Goal: Transaction & Acquisition: Book appointment/travel/reservation

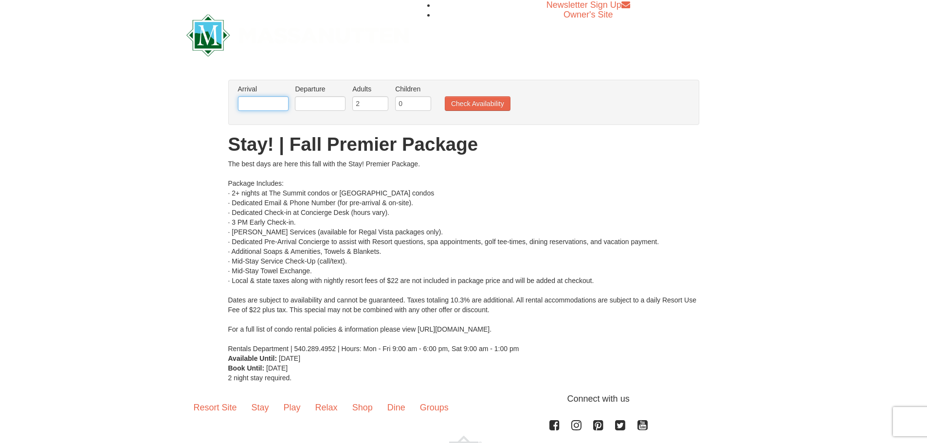
click at [248, 101] on input "text" at bounding box center [263, 103] width 51 height 15
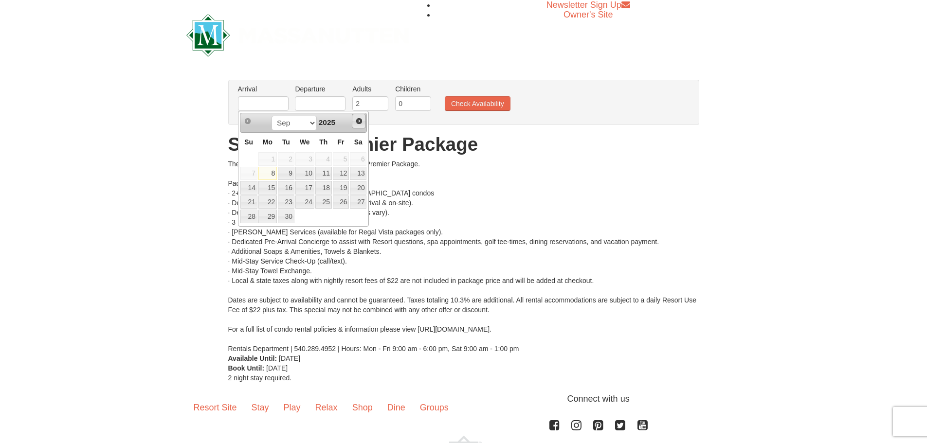
click at [359, 119] on span "Next" at bounding box center [359, 121] width 8 height 8
click at [353, 172] on link "11" at bounding box center [358, 174] width 17 height 14
type input "[DATE]"
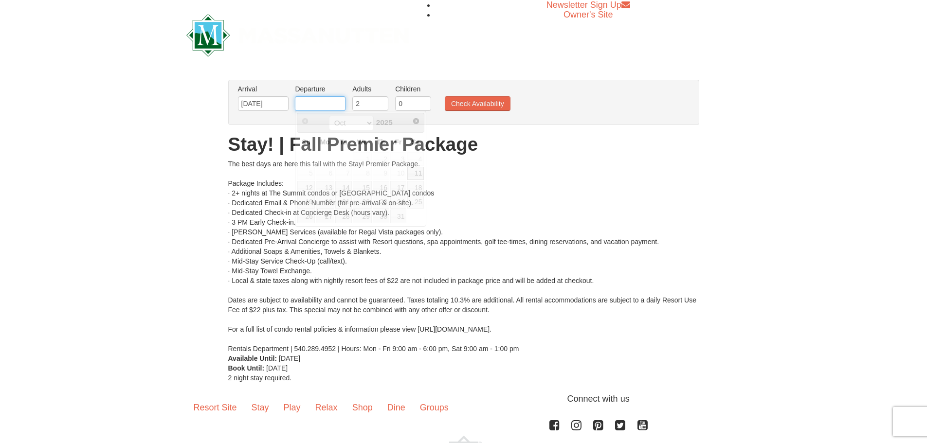
click at [326, 102] on input "text" at bounding box center [320, 103] width 51 height 15
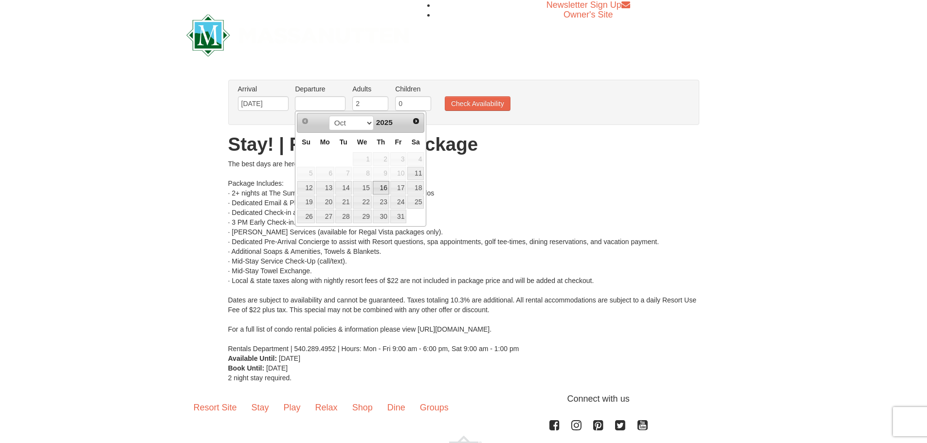
click at [375, 190] on link "16" at bounding box center [381, 188] width 17 height 14
type input "[DATE]"
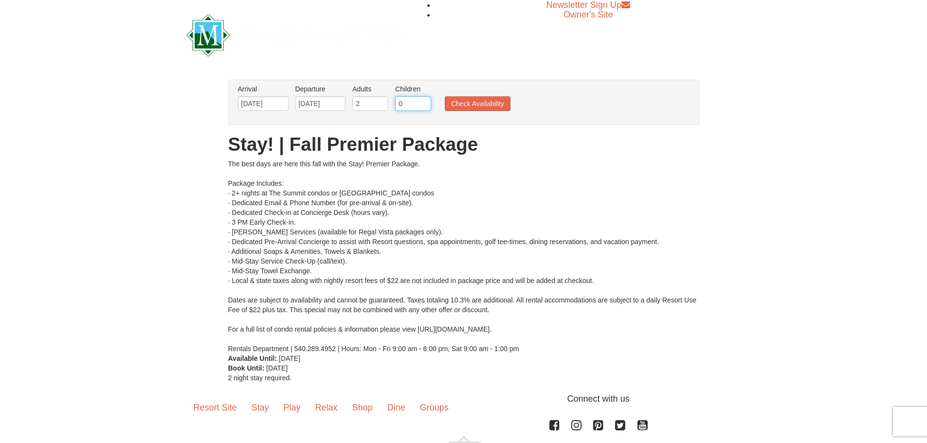
click at [403, 103] on input "0" at bounding box center [413, 103] width 36 height 15
click at [426, 96] on li "Children Please format dates MM/DD/YYYY 0" at bounding box center [413, 100] width 41 height 32
click at [425, 100] on input "1" at bounding box center [413, 103] width 36 height 15
click at [425, 100] on input "2" at bounding box center [413, 103] width 36 height 15
type input "3"
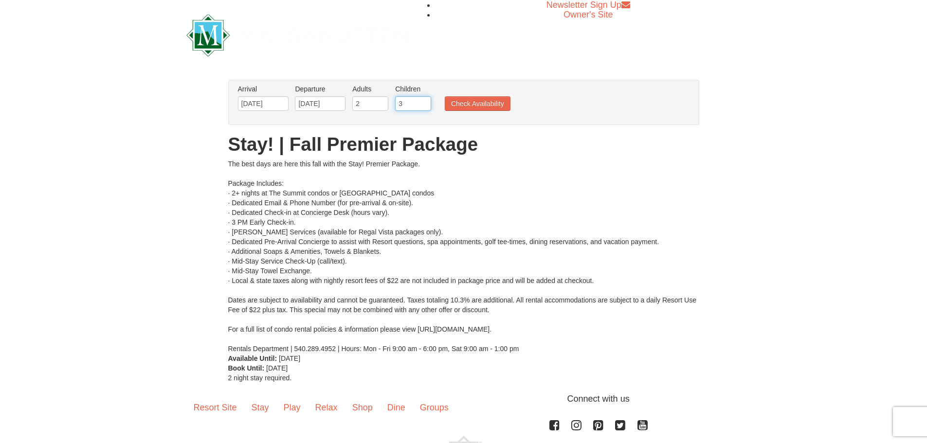
click at [425, 100] on input "3" at bounding box center [413, 103] width 36 height 15
click at [474, 107] on button "Check Availability" at bounding box center [478, 103] width 66 height 15
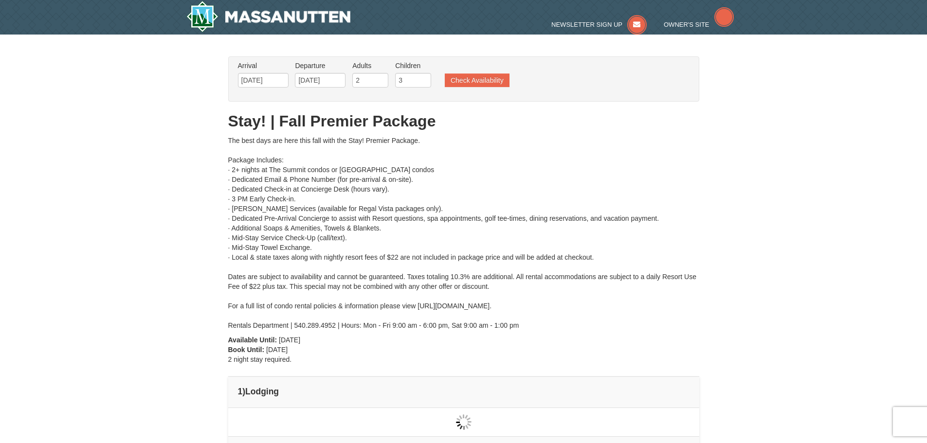
type input "[DATE]"
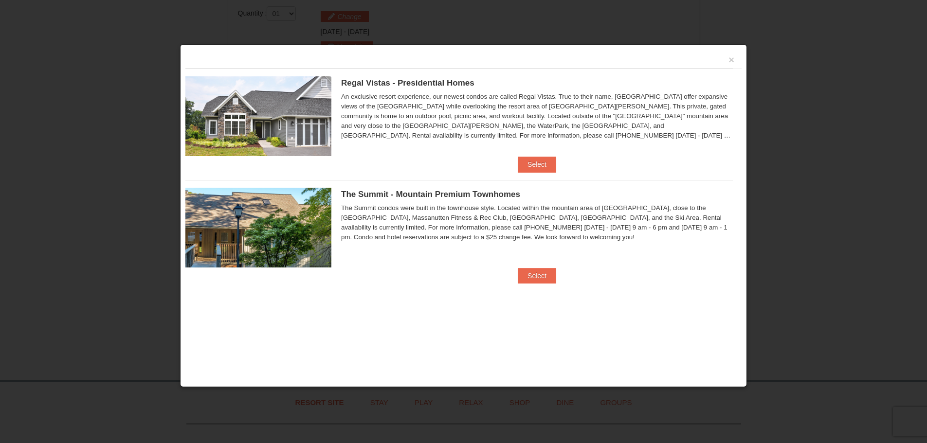
scroll to position [415, 0]
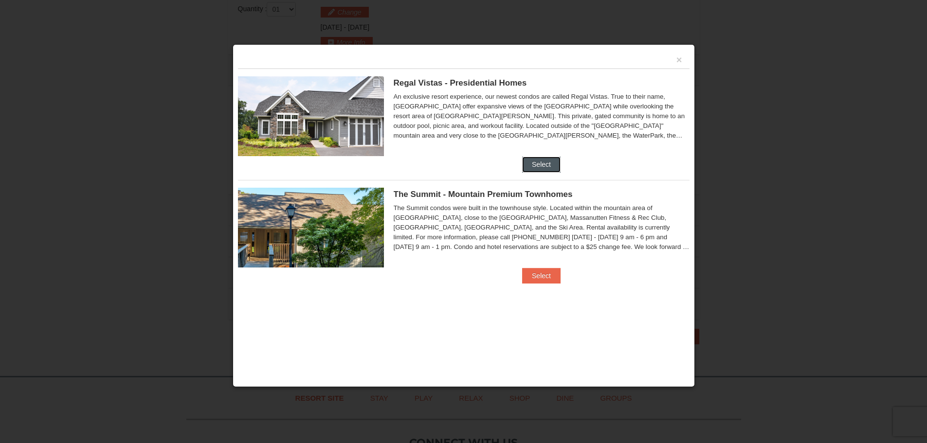
click at [528, 159] on button "Select" at bounding box center [541, 165] width 38 height 16
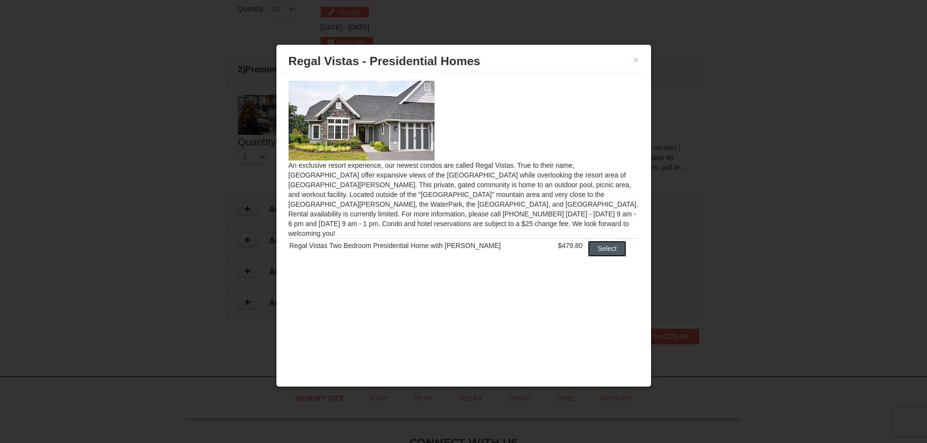
click at [594, 241] on button "Select" at bounding box center [607, 249] width 38 height 16
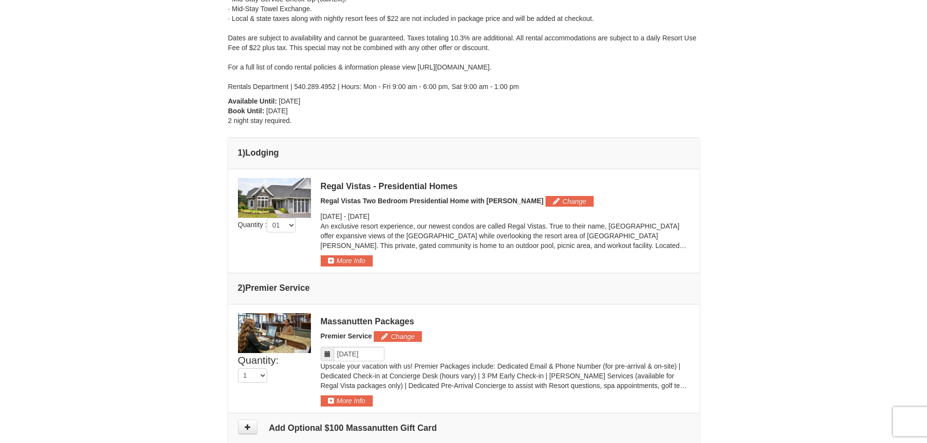
scroll to position [366, 0]
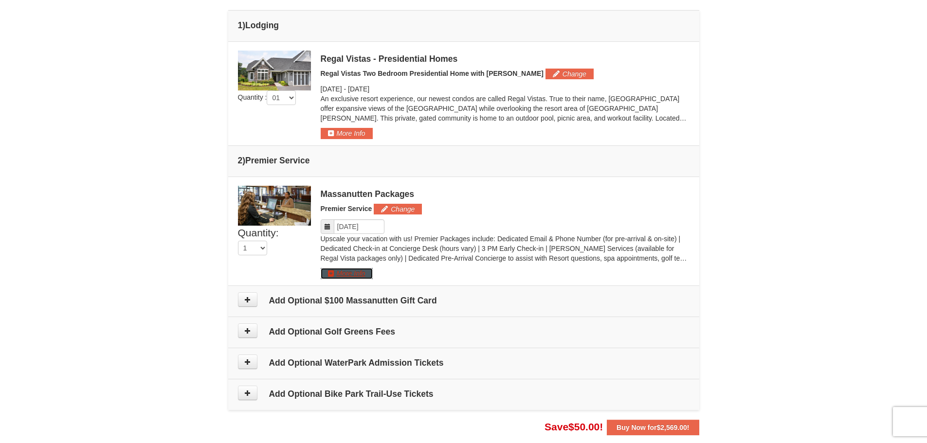
click at [344, 272] on button "More Info" at bounding box center [347, 273] width 52 height 11
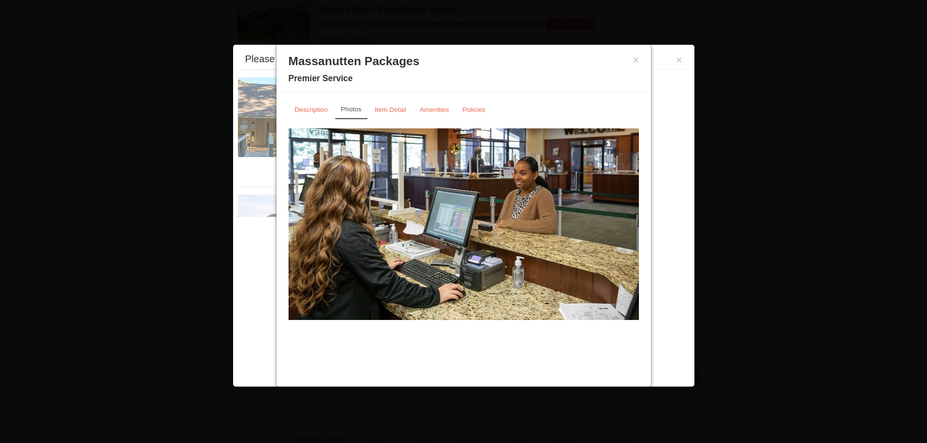
scroll to position [417, 0]
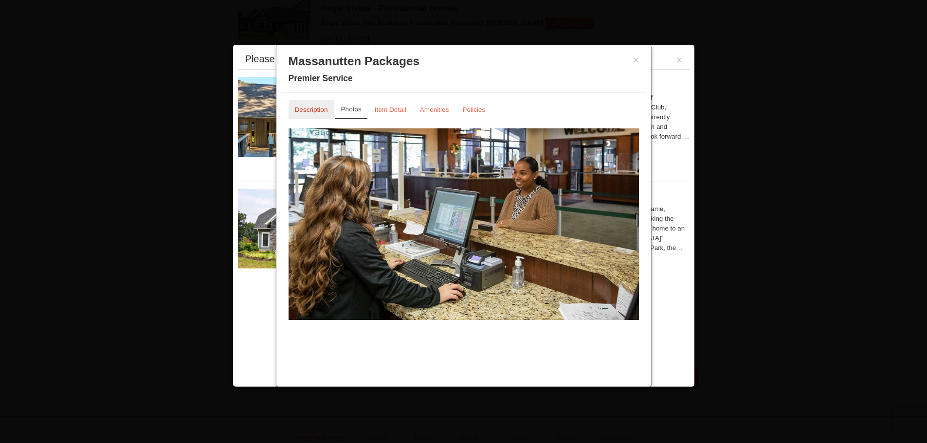
click at [313, 105] on link "Description" at bounding box center [312, 109] width 46 height 19
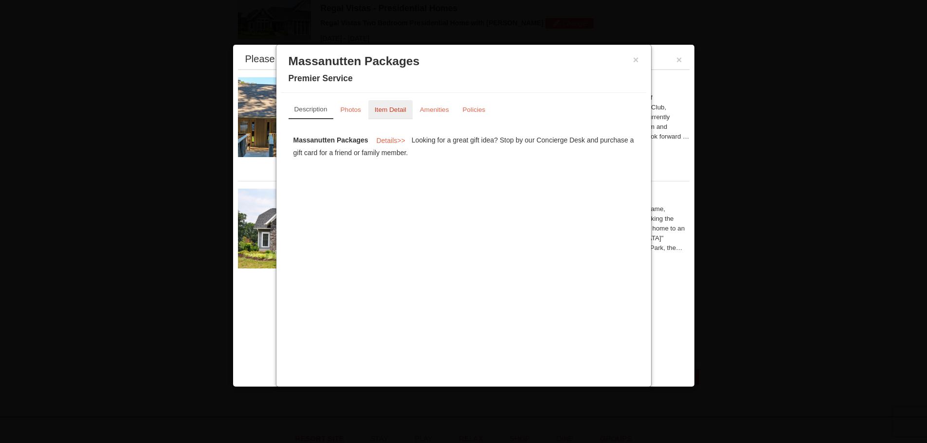
click at [390, 102] on link "Item Detail" at bounding box center [390, 109] width 44 height 19
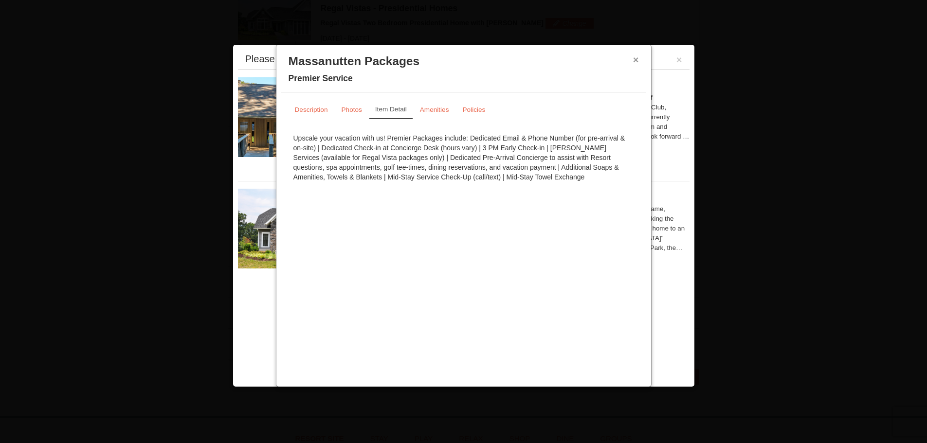
click at [635, 61] on button "×" at bounding box center [636, 60] width 6 height 10
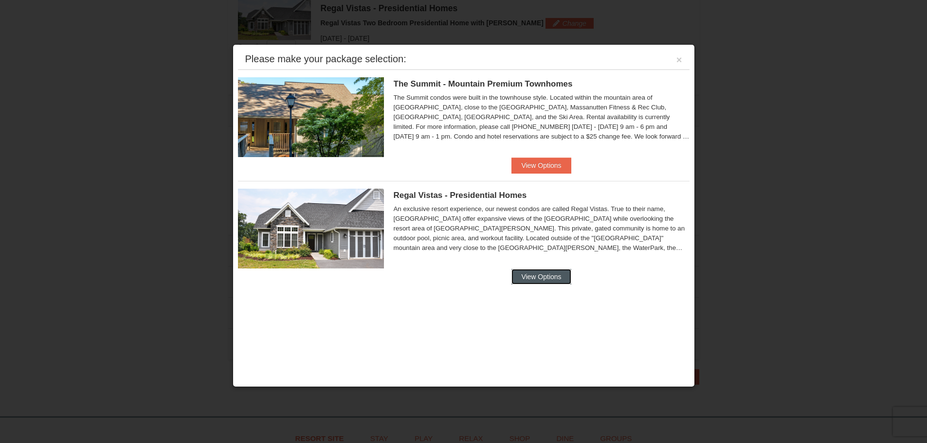
click at [539, 280] on button "View Options" at bounding box center [540, 277] width 59 height 16
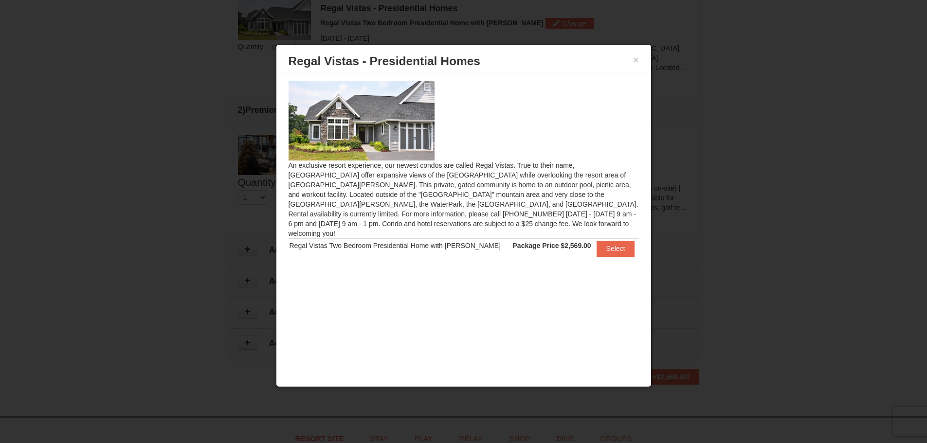
click at [632, 58] on h3 "Regal Vistas - Presidential Homes" at bounding box center [464, 61] width 350 height 15
click at [637, 60] on button "×" at bounding box center [636, 60] width 6 height 10
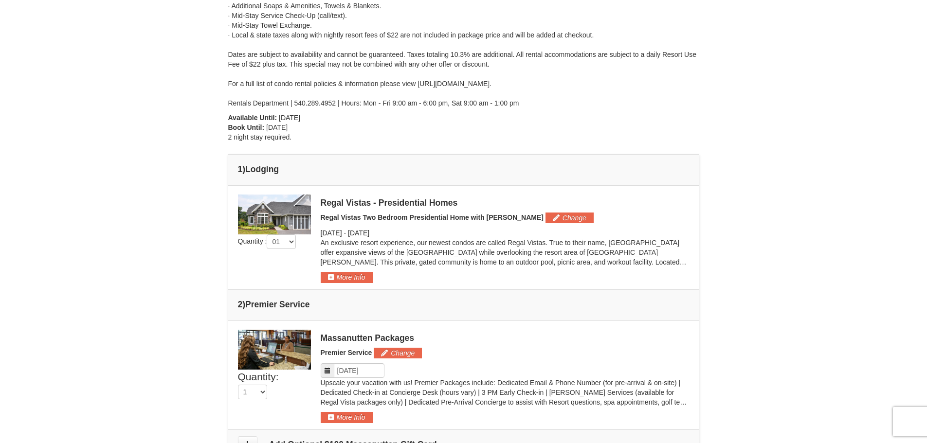
scroll to position [0, 0]
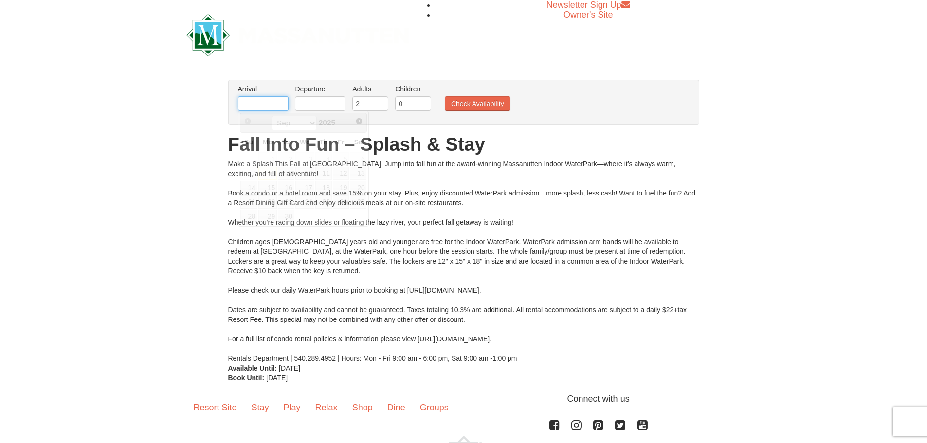
click at [264, 99] on input "text" at bounding box center [263, 103] width 51 height 15
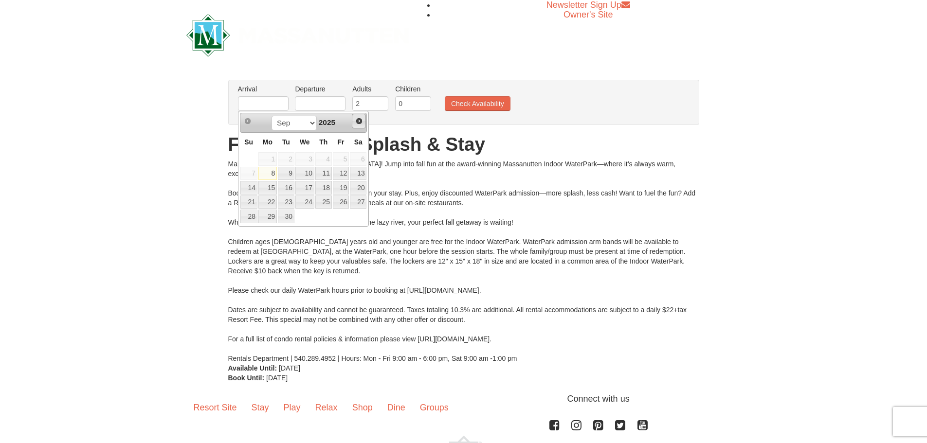
click at [357, 122] on span "Next" at bounding box center [359, 121] width 8 height 8
click at [355, 173] on link "11" at bounding box center [358, 174] width 17 height 14
type input "[DATE]"
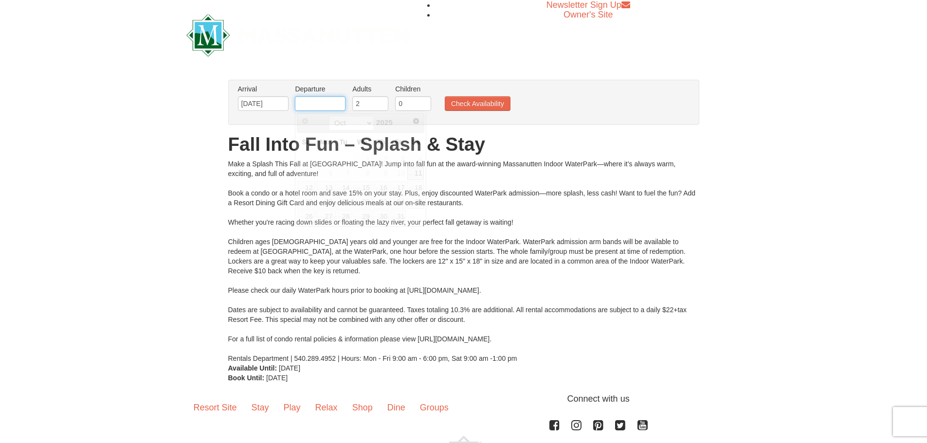
click at [321, 100] on input "text" at bounding box center [320, 103] width 51 height 15
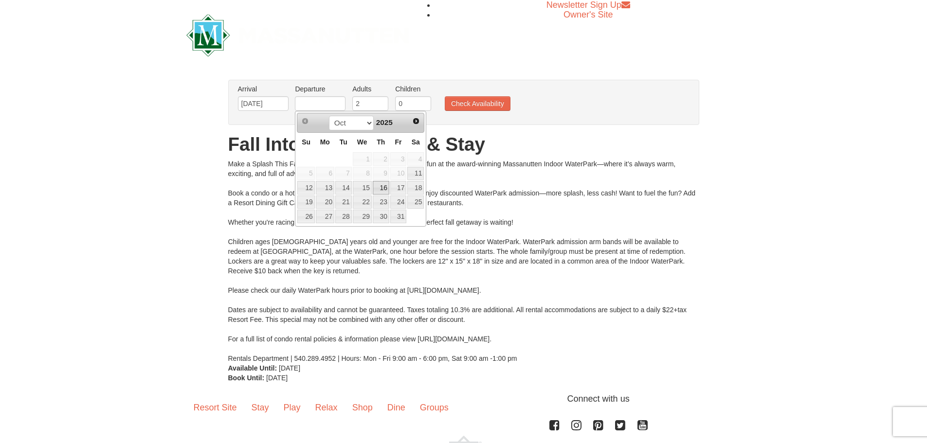
click at [375, 189] on link "16" at bounding box center [381, 188] width 17 height 14
type input "[DATE]"
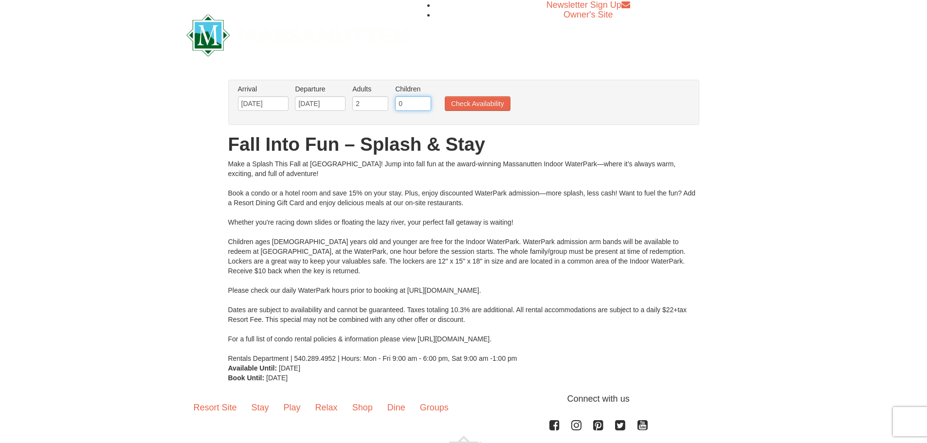
click at [417, 103] on input "0" at bounding box center [413, 103] width 36 height 15
click at [423, 101] on input "1" at bounding box center [413, 103] width 36 height 15
click at [423, 101] on input "2" at bounding box center [413, 103] width 36 height 15
type input "3"
click at [423, 101] on input "3" at bounding box center [413, 103] width 36 height 15
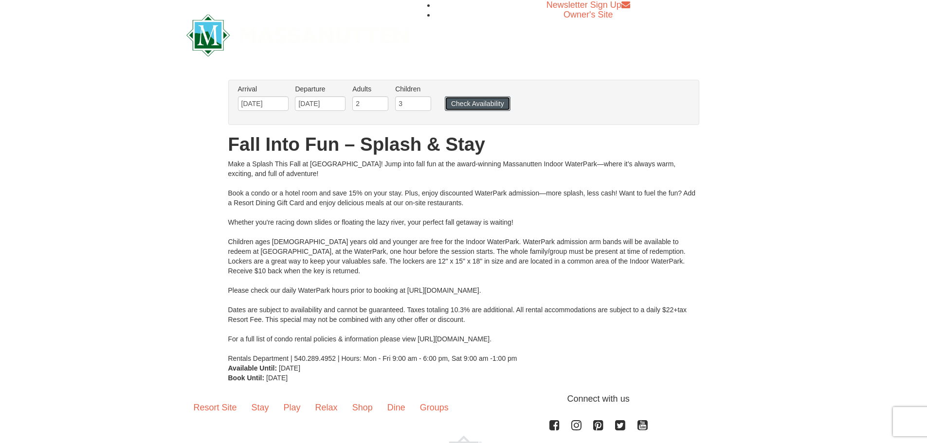
click at [460, 101] on button "Check Availability" at bounding box center [478, 103] width 66 height 15
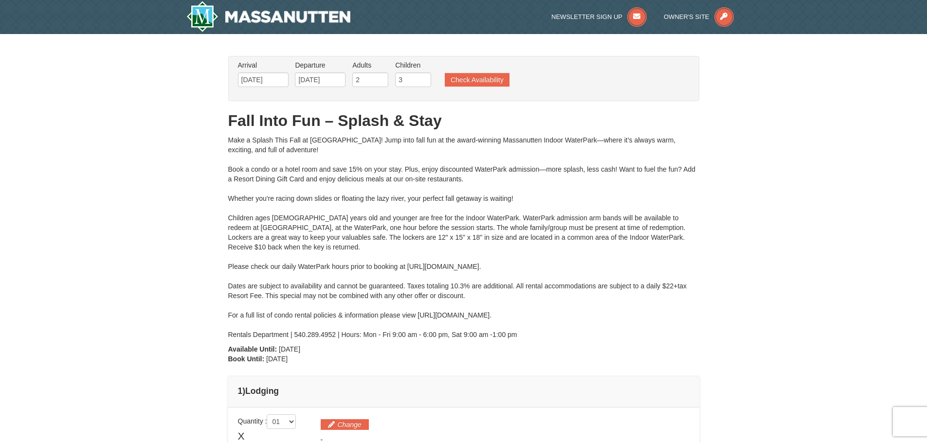
type input "[DATE]"
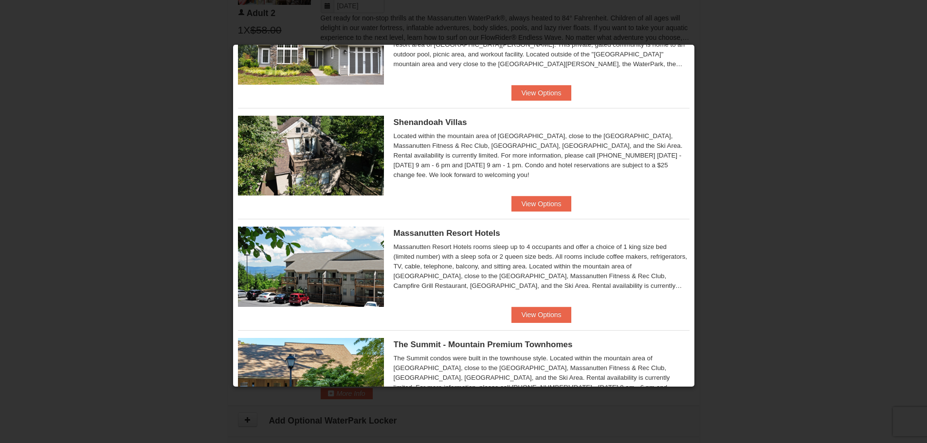
scroll to position [183, 0]
click at [528, 200] on button "View Options" at bounding box center [540, 205] width 59 height 16
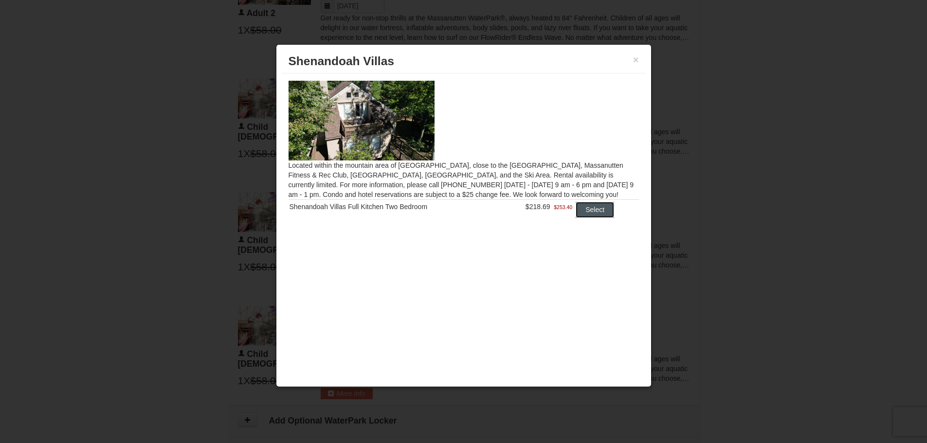
click at [584, 208] on button "Select" at bounding box center [595, 210] width 38 height 16
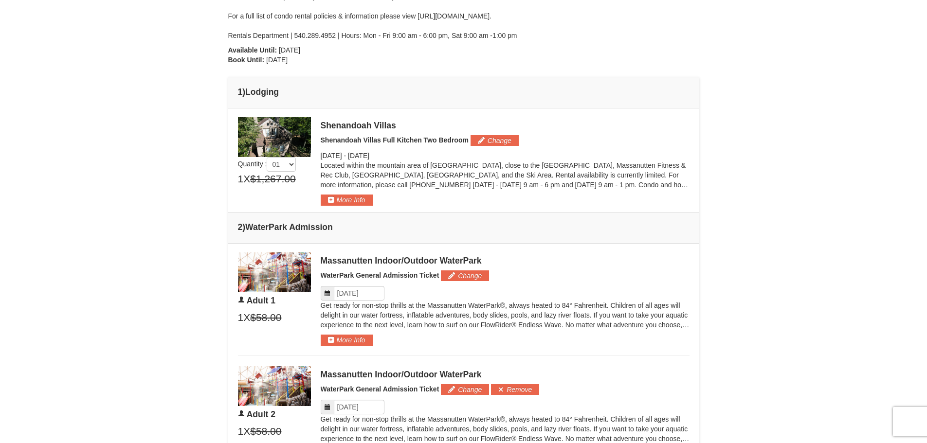
scroll to position [360, 0]
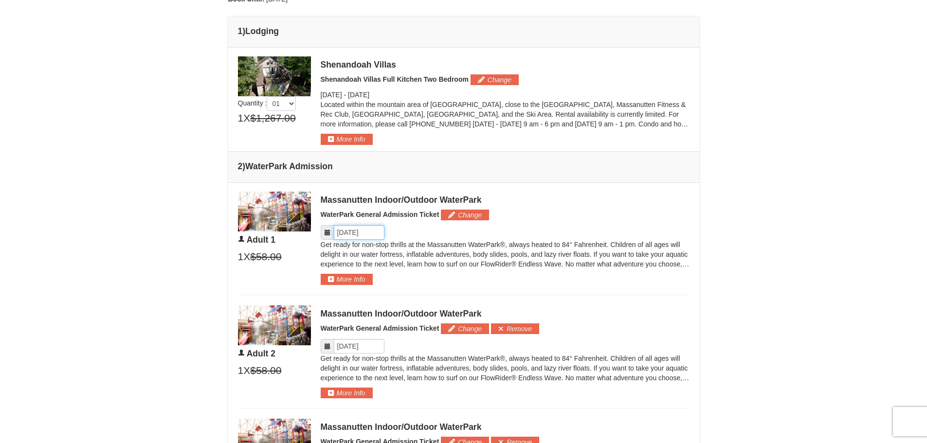
click at [375, 233] on input "Please format dates MM/DD/YYYY" at bounding box center [359, 232] width 51 height 15
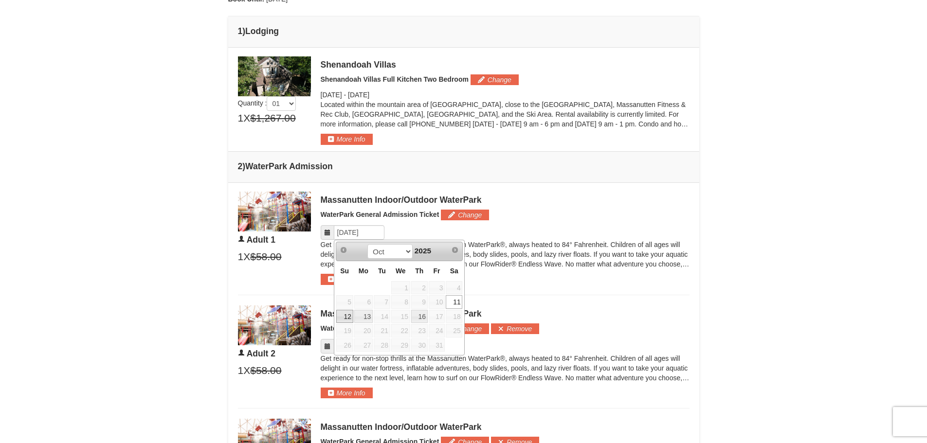
click at [347, 319] on link "12" at bounding box center [344, 317] width 17 height 14
type input "[DATE]"
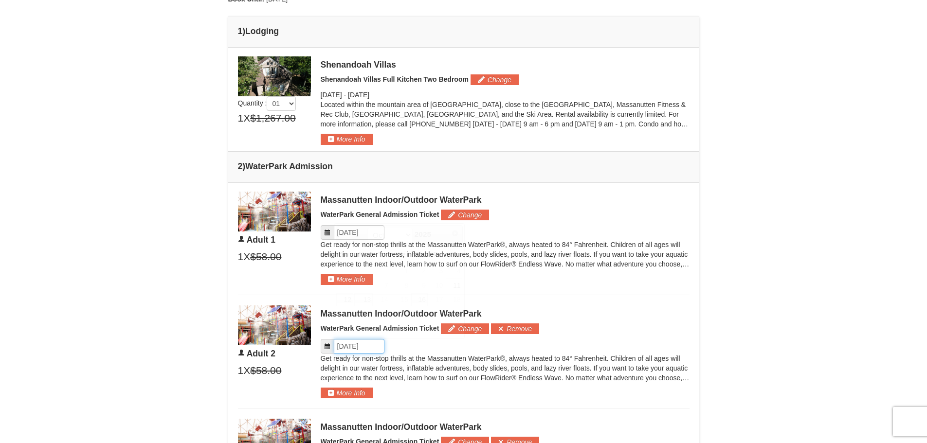
click at [371, 348] on input "Please format dates MM/DD/YYYY" at bounding box center [359, 346] width 51 height 15
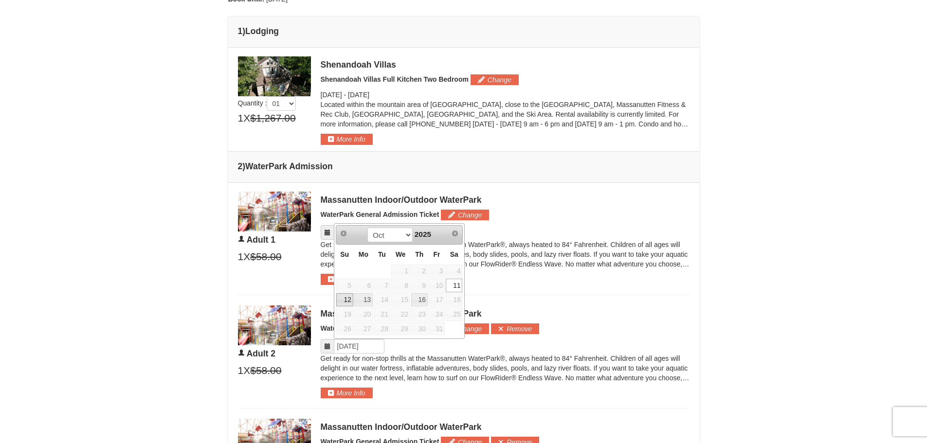
click at [345, 300] on link "12" at bounding box center [344, 300] width 17 height 14
type input "[DATE]"
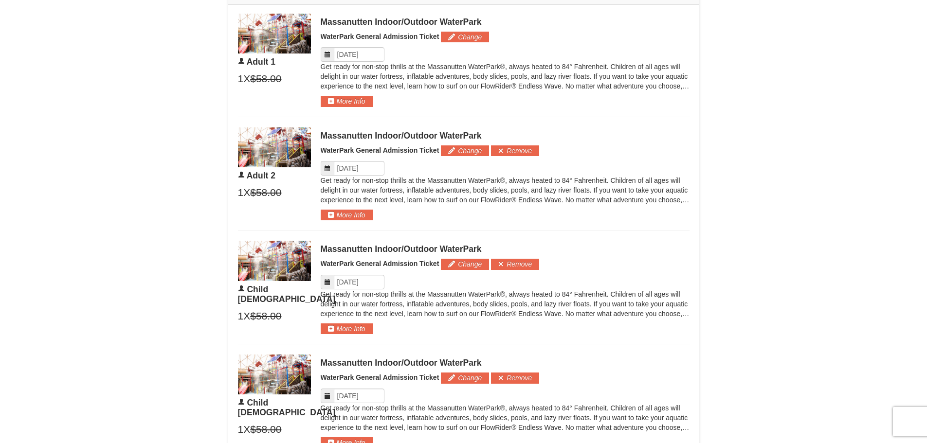
scroll to position [555, 0]
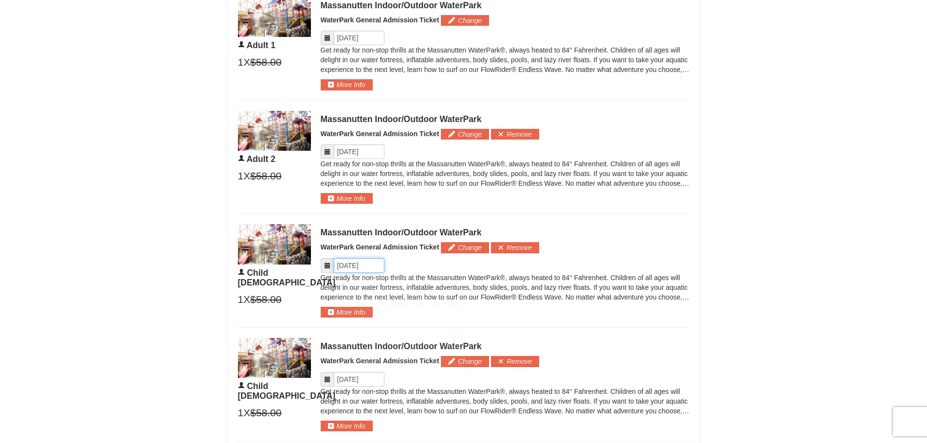
click at [374, 264] on input "Please format dates MM/DD/YYYY" at bounding box center [359, 265] width 51 height 15
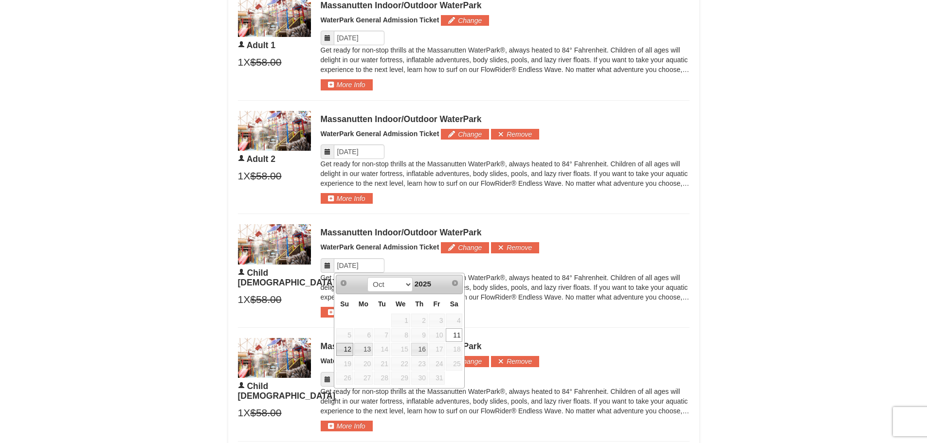
click at [343, 353] on link "12" at bounding box center [344, 350] width 17 height 14
type input "10/12/2025"
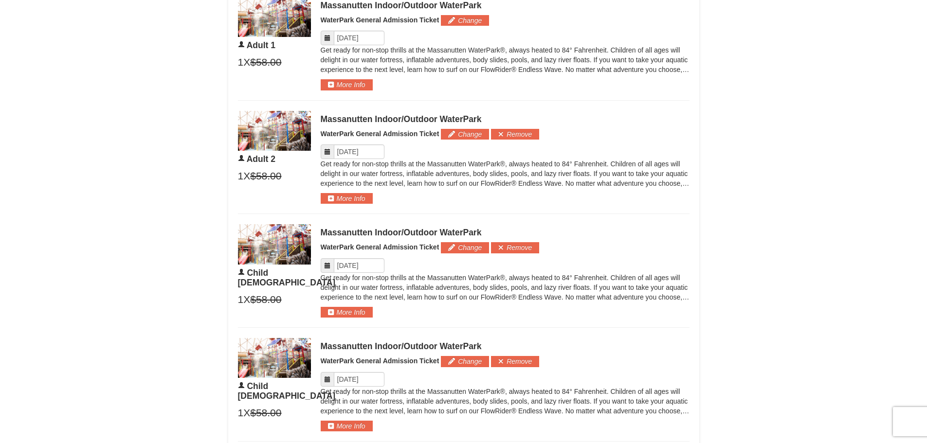
scroll to position [652, 0]
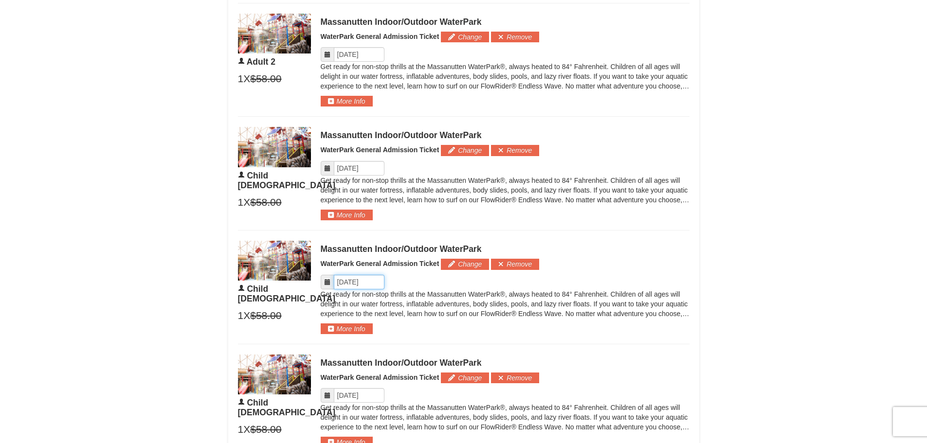
click at [370, 285] on input "Please format dates MM/DD/YYYY" at bounding box center [359, 282] width 51 height 15
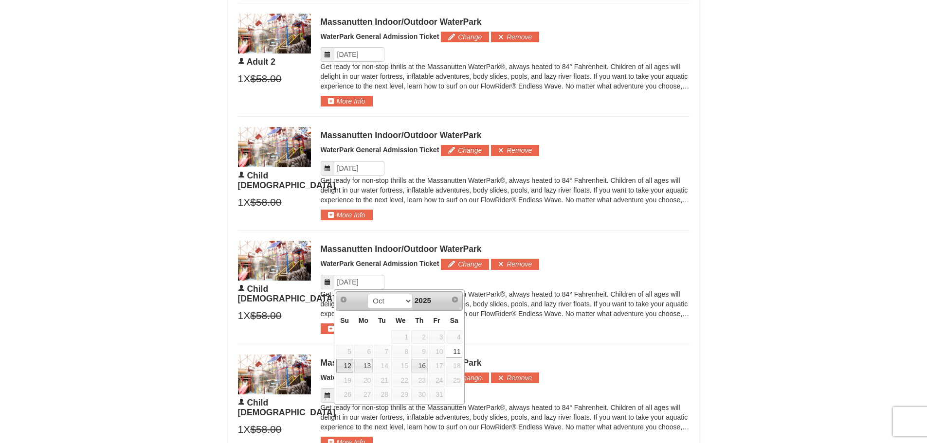
click at [344, 369] on link "12" at bounding box center [344, 366] width 17 height 14
type input "10/12/2025"
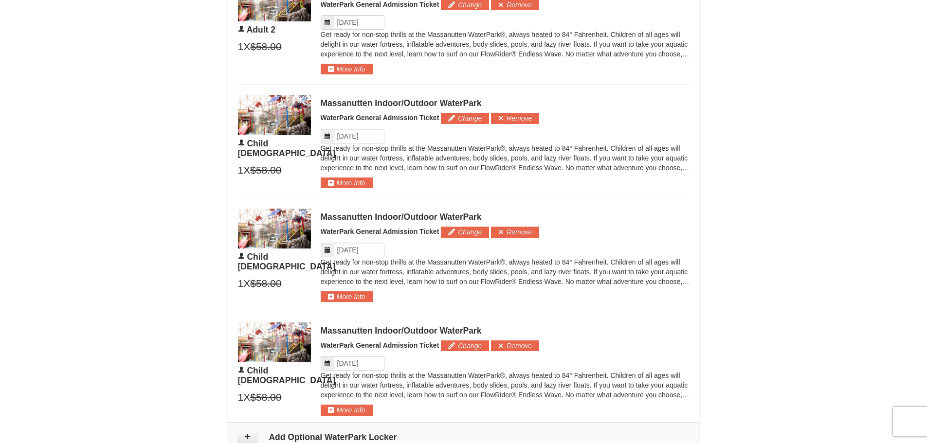
scroll to position [798, 0]
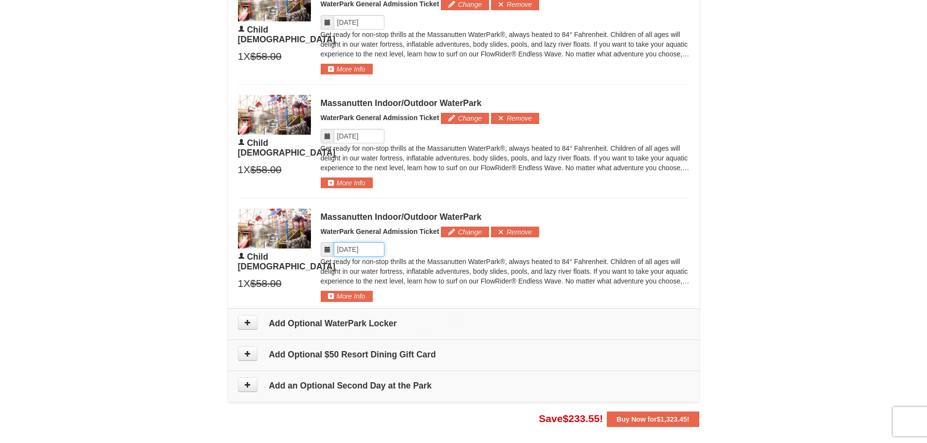
click at [364, 248] on input "Please format dates MM/DD/YYYY" at bounding box center [359, 249] width 51 height 15
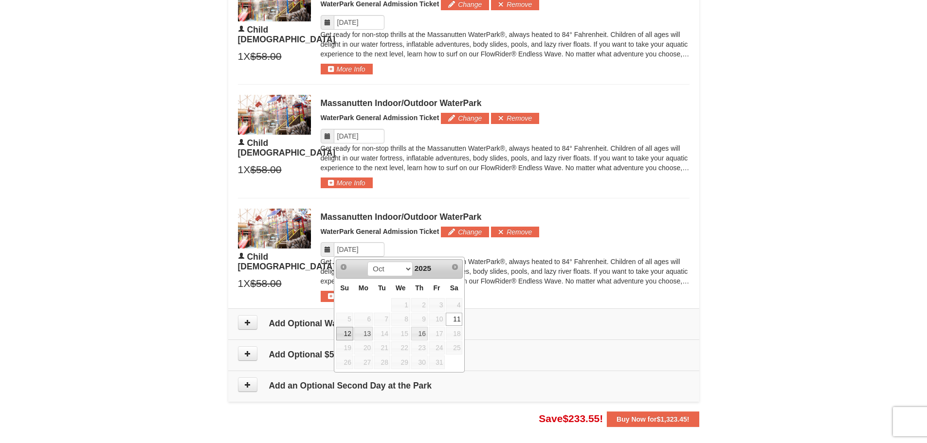
click at [336, 332] on link "12" at bounding box center [344, 334] width 17 height 14
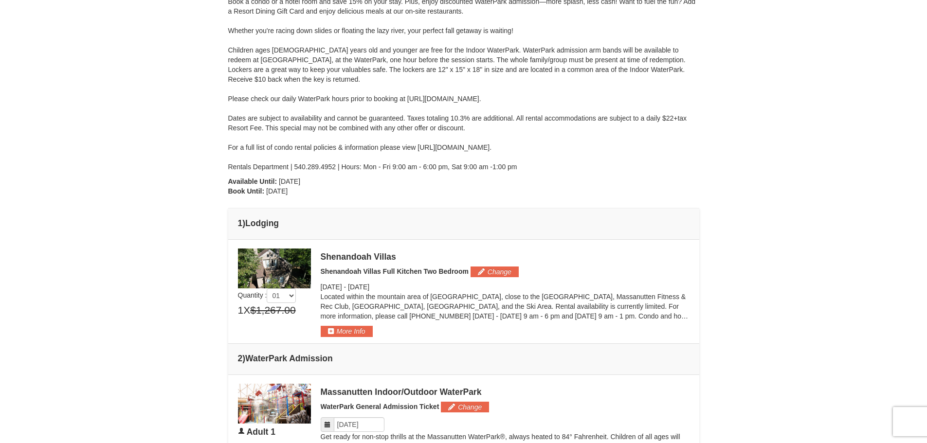
scroll to position [165, 0]
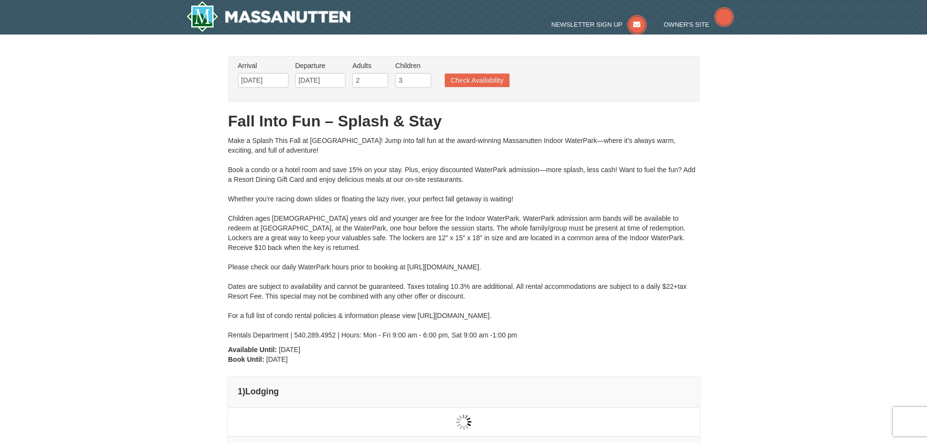
type input "[DATE]"
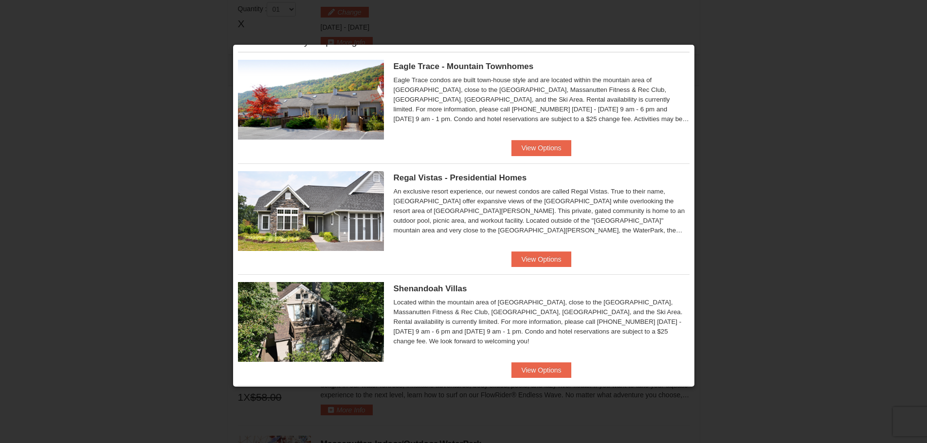
scroll to position [49, 0]
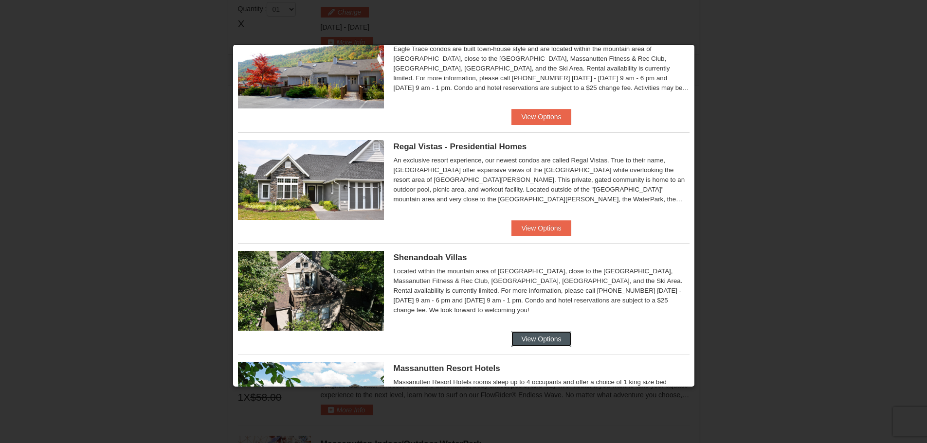
click at [523, 335] on button "View Options" at bounding box center [540, 339] width 59 height 16
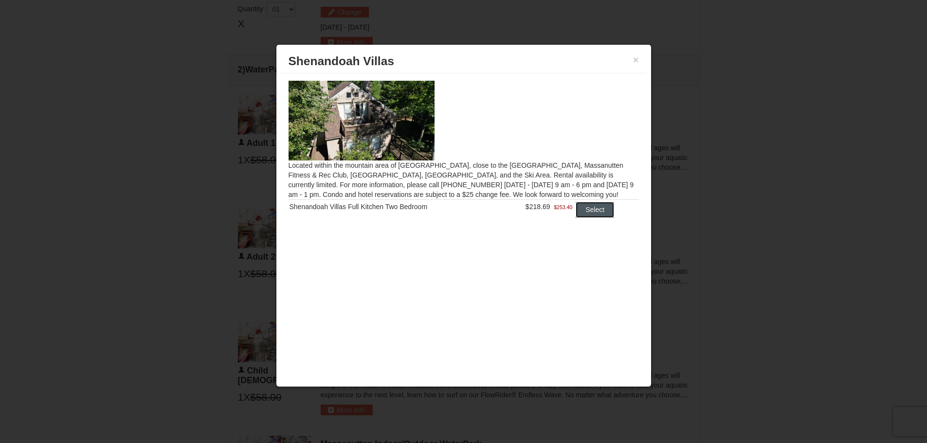
click at [592, 206] on button "Select" at bounding box center [595, 210] width 38 height 16
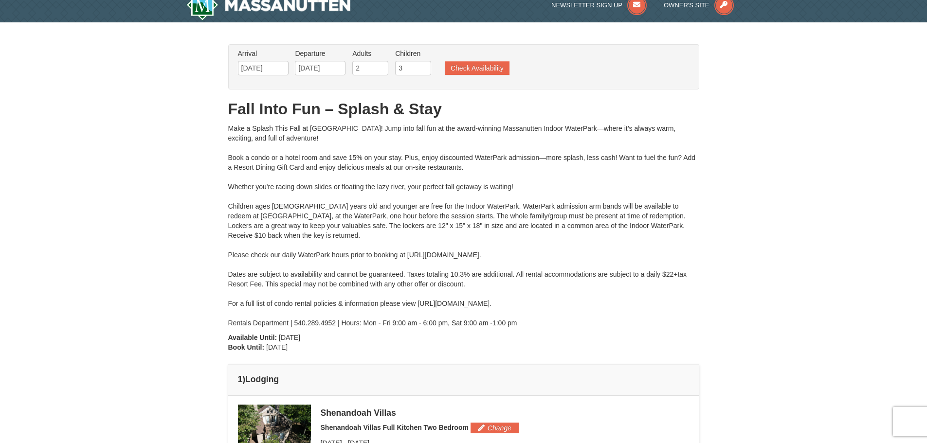
scroll to position [0, 0]
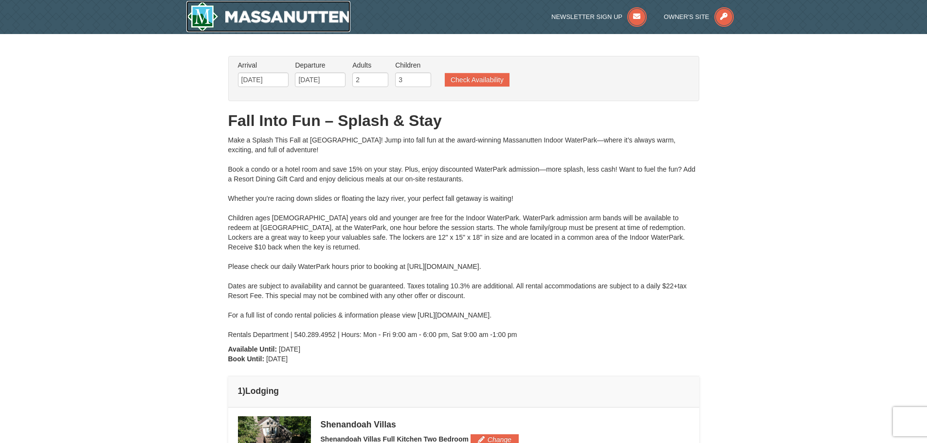
click at [300, 11] on img at bounding box center [268, 16] width 164 height 31
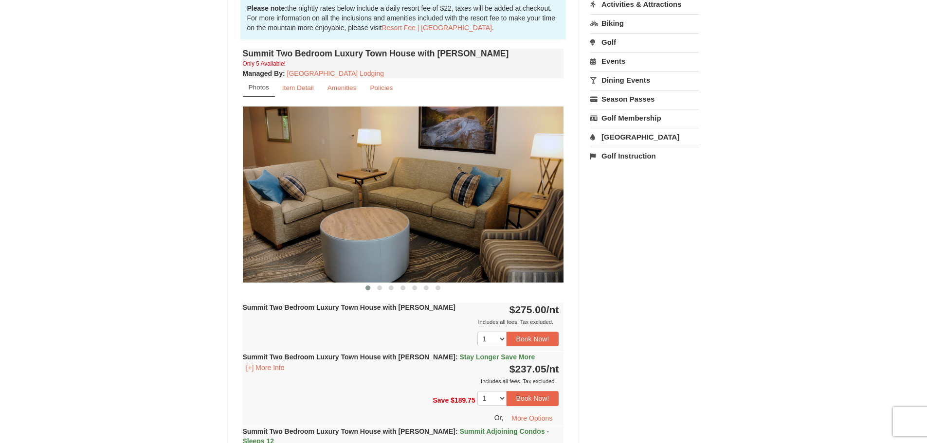
scroll to position [341, 0]
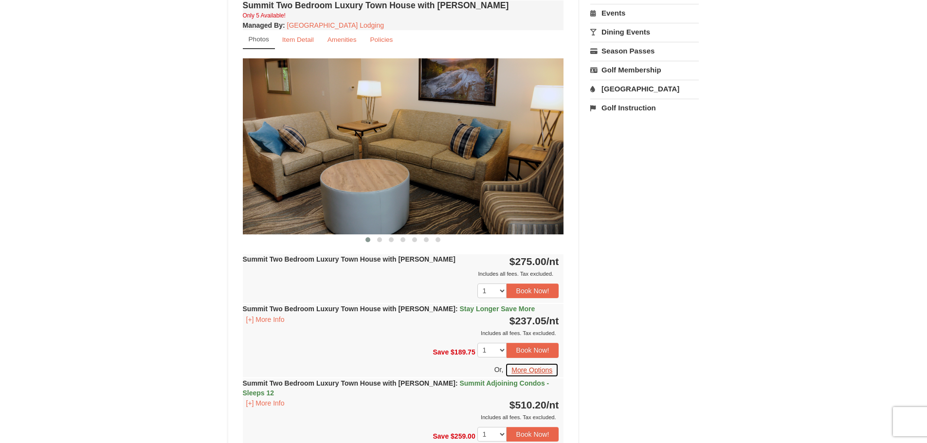
click at [532, 371] on button "More Options" at bounding box center [532, 370] width 54 height 15
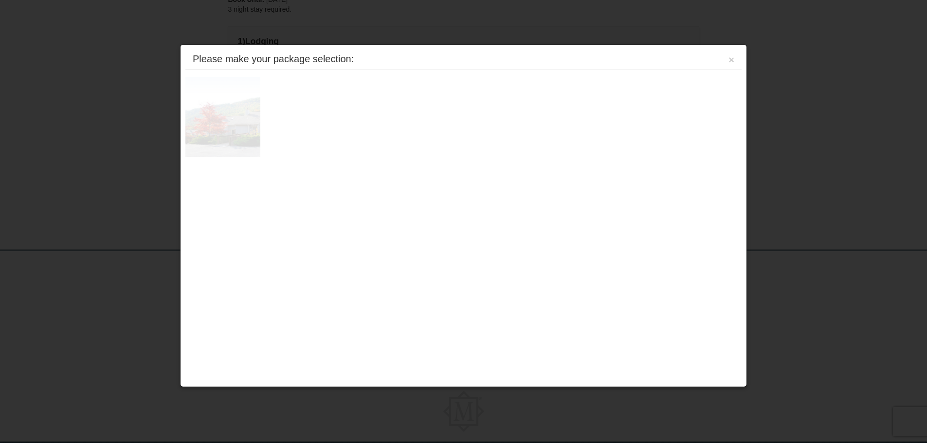
scroll to position [292, 0]
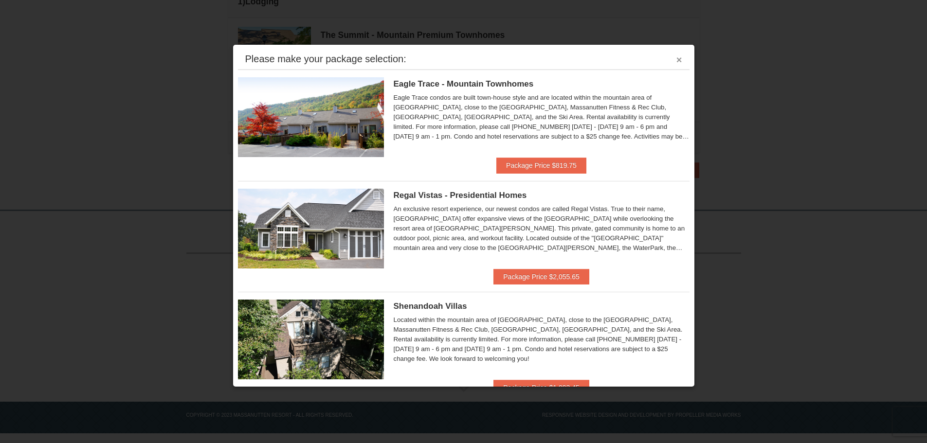
click at [676, 58] on button "×" at bounding box center [679, 60] width 6 height 10
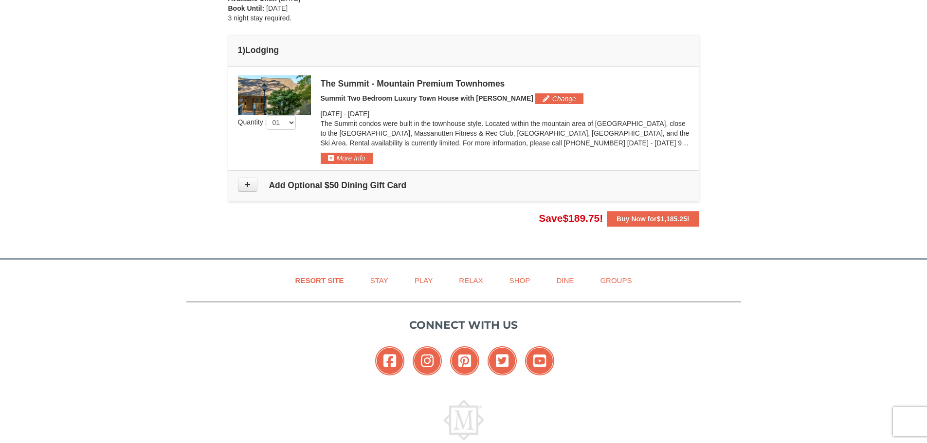
scroll to position [195, 0]
